Goal: Transaction & Acquisition: Purchase product/service

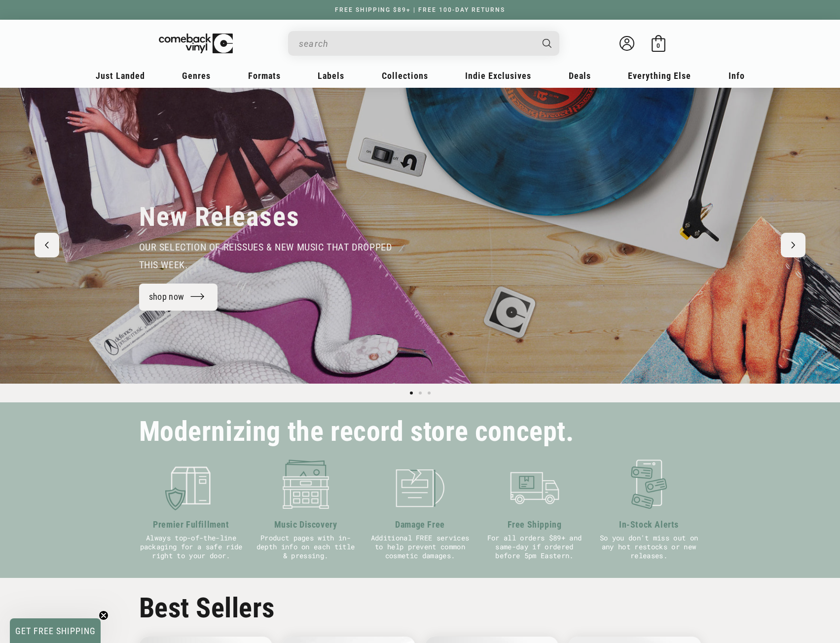
click at [360, 45] on input "When autocomplete results are available use up and down arrows to review and en…" at bounding box center [416, 44] width 234 height 20
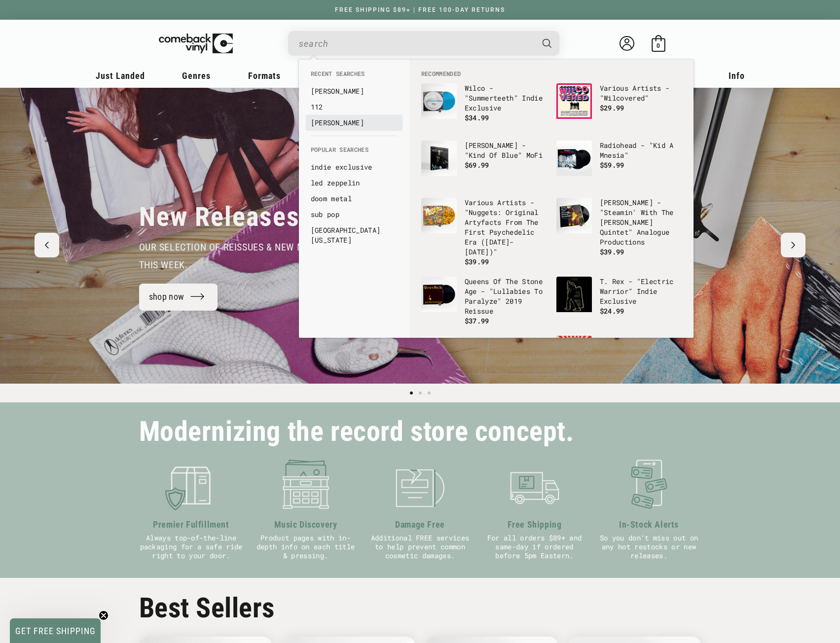
click at [325, 126] on link "dru hill" at bounding box center [354, 123] width 87 height 10
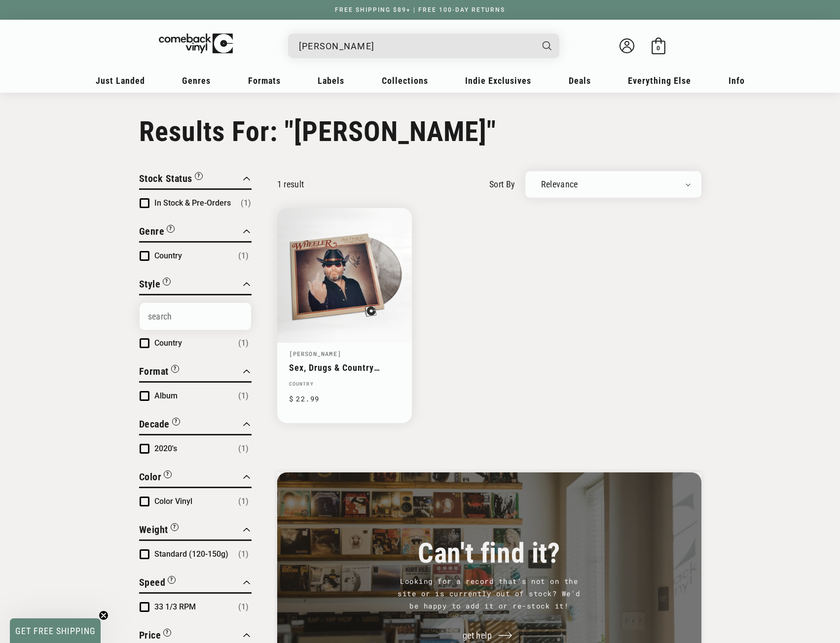
click at [422, 39] on input "dru hill" at bounding box center [416, 46] width 234 height 20
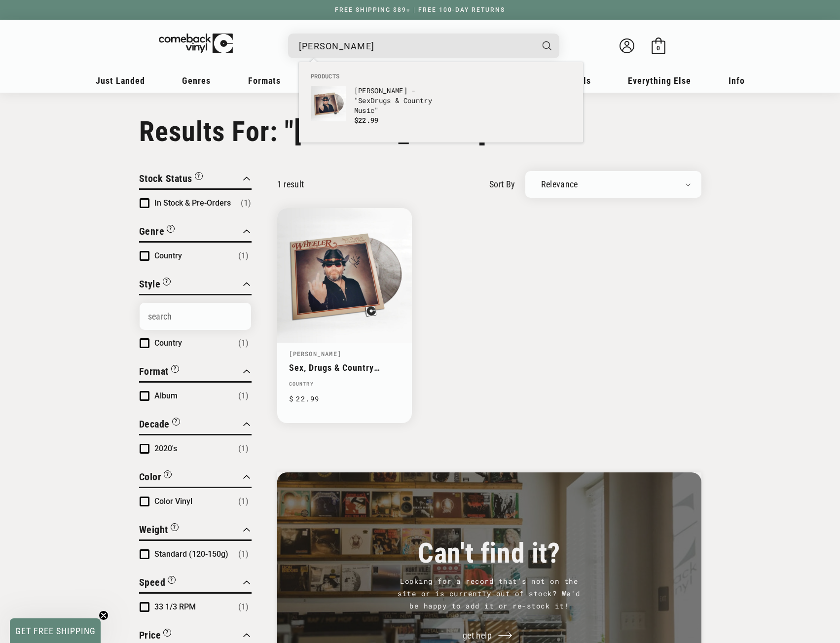
click at [422, 39] on input "dru hill" at bounding box center [416, 46] width 234 height 20
type input "112"
click at [535, 34] on button "Search" at bounding box center [547, 46] width 25 height 25
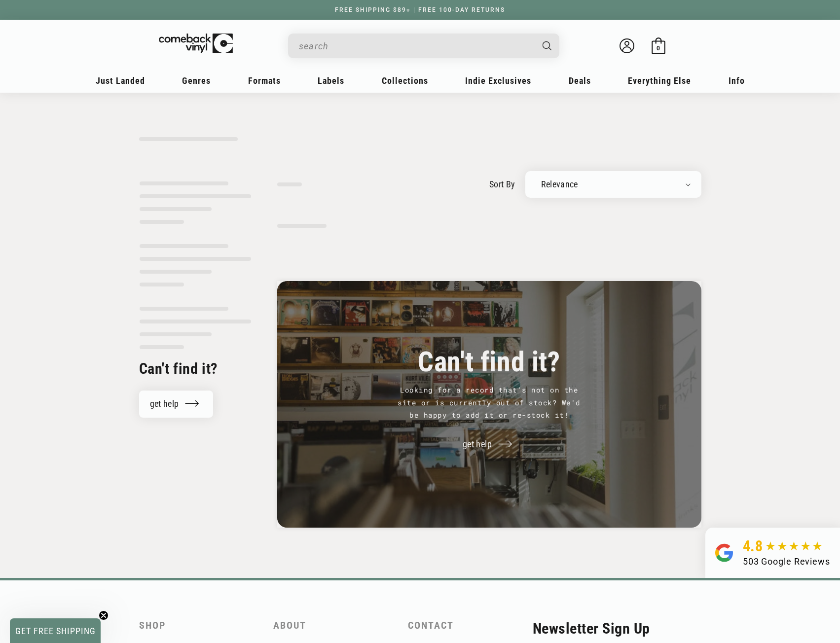
type input "112"
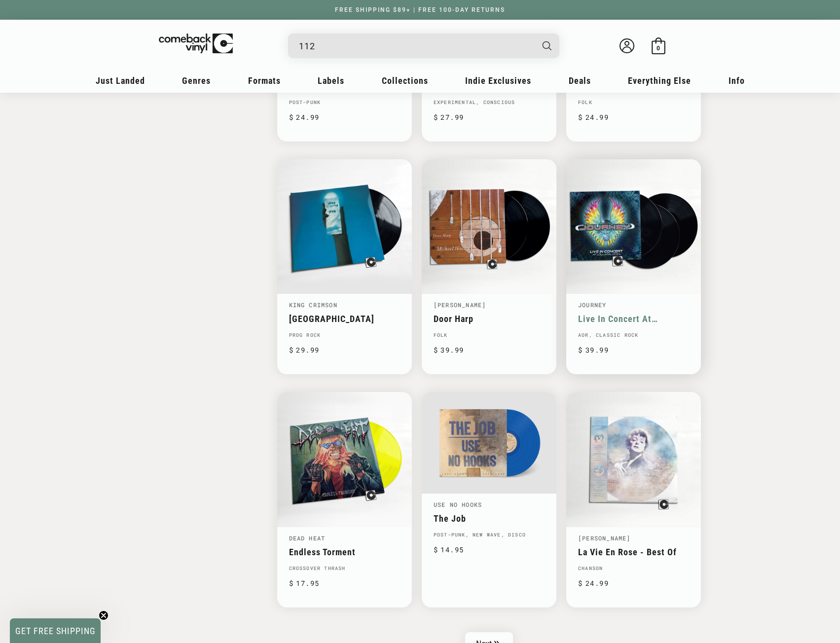
scroll to position [1282, 0]
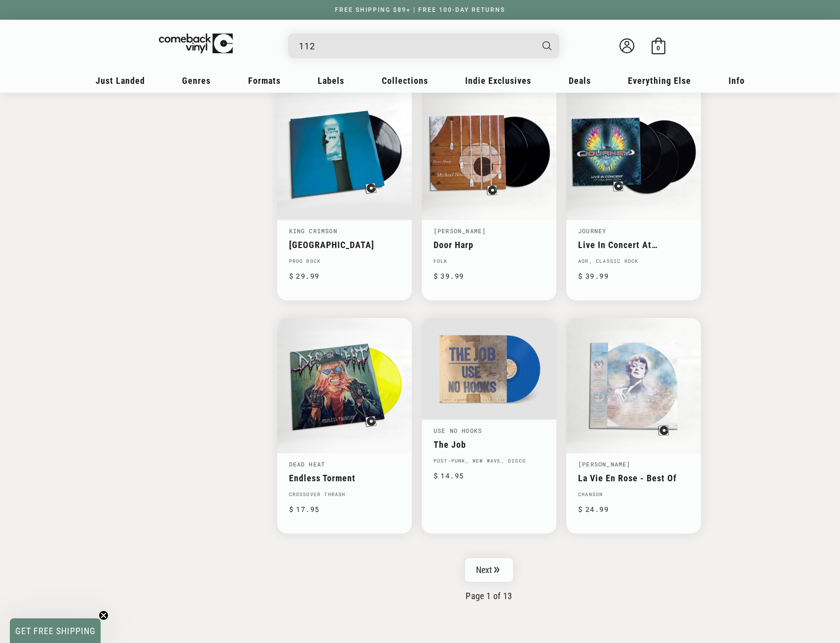
drag, startPoint x: 754, startPoint y: 391, endPoint x: 750, endPoint y: 361, distance: 29.4
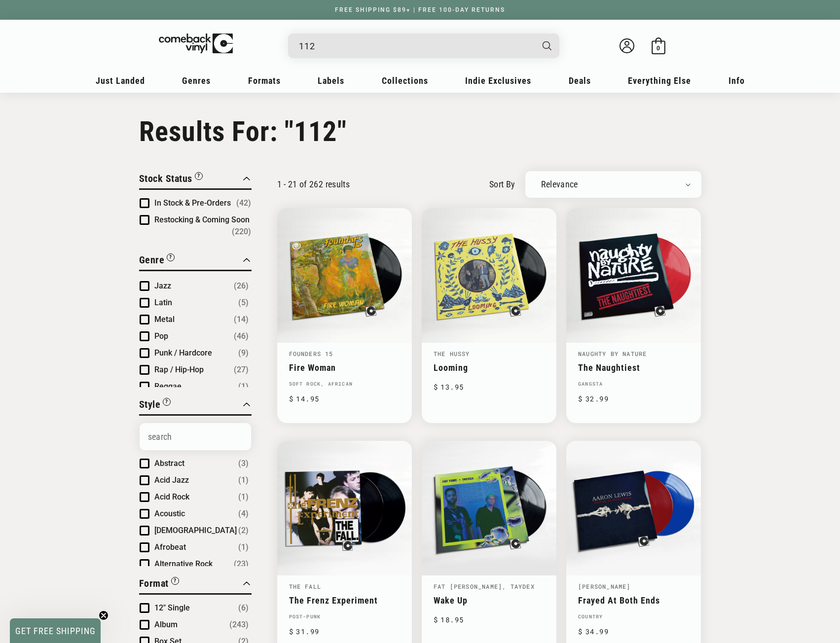
scroll to position [148, 0]
click at [194, 333] on span "Rap / Hip-Hop" at bounding box center [178, 337] width 49 height 9
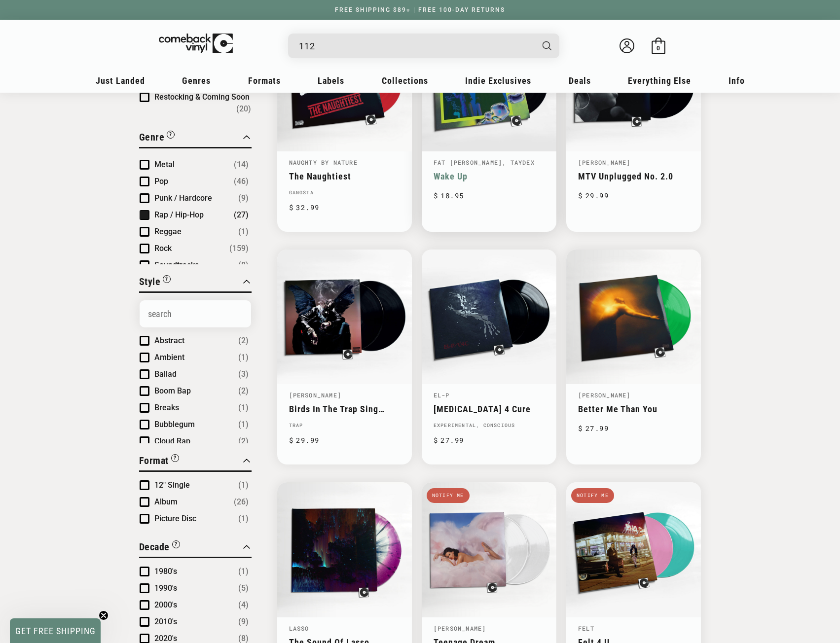
scroll to position [247, 0]
